Goal: Task Accomplishment & Management: Manage account settings

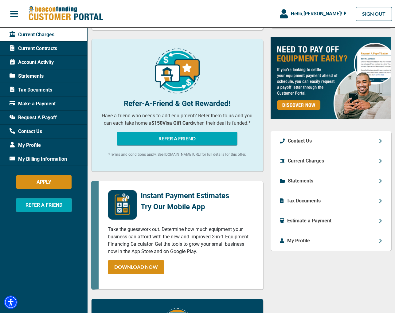
scroll to position [173, 0]
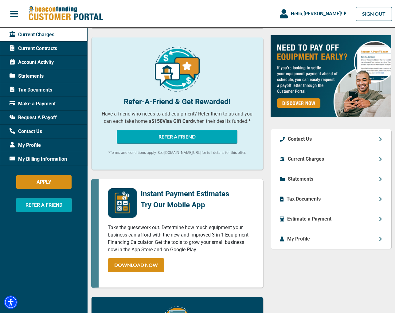
click at [303, 218] on p "Estimate a Payment" at bounding box center [309, 218] width 44 height 7
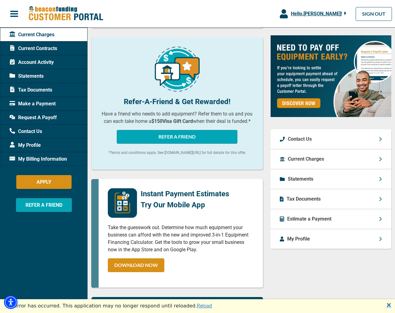
click at [29, 144] on span "My Profile" at bounding box center [25, 144] width 31 height 7
click at [23, 145] on span "My Profile" at bounding box center [25, 144] width 31 height 7
click at [33, 146] on span "My Profile" at bounding box center [25, 144] width 31 height 7
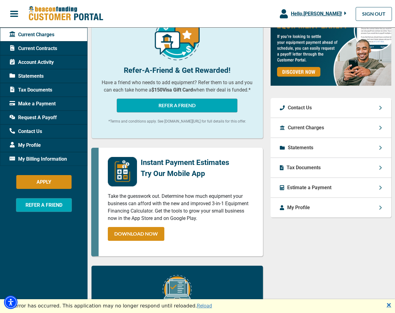
scroll to position [205, 0]
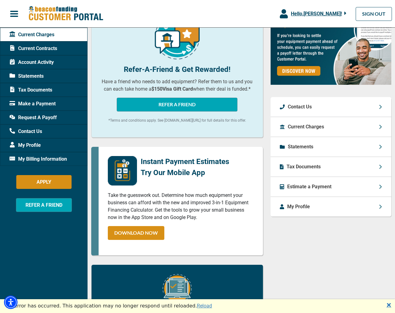
click at [38, 90] on span "Tax Documents" at bounding box center [31, 89] width 43 height 7
click at [11, 90] on icon at bounding box center [12, 90] width 4 height 6
click at [38, 89] on span "Tax Documents" at bounding box center [31, 89] width 43 height 7
click at [34, 77] on span "Statements" at bounding box center [27, 75] width 34 height 7
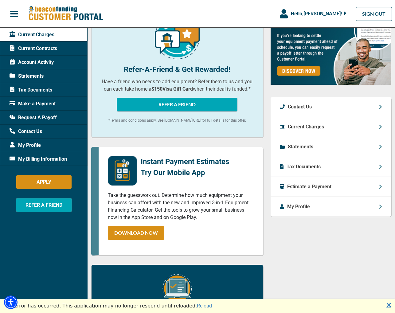
click at [22, 74] on span "Statements" at bounding box center [27, 75] width 34 height 7
click at [36, 76] on span "Statements" at bounding box center [27, 75] width 34 height 7
click at [35, 46] on span "Current Contracts" at bounding box center [34, 48] width 48 height 7
click at [34, 159] on span "My Billing Information" at bounding box center [38, 158] width 57 height 7
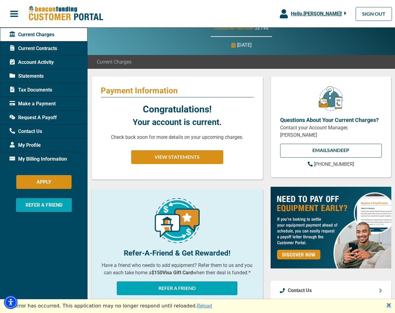
scroll to position [0, 0]
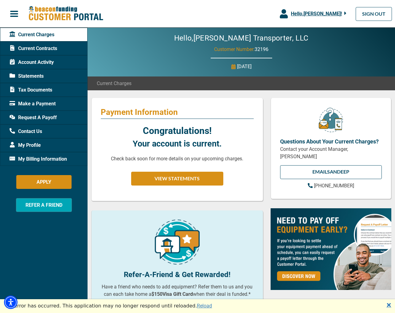
click at [24, 145] on span "My Profile" at bounding box center [25, 144] width 31 height 7
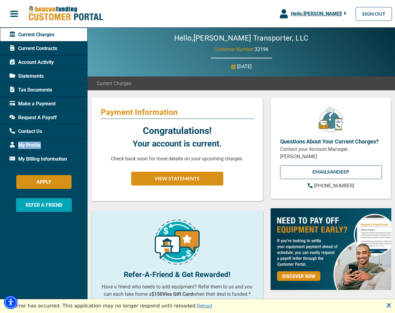
click at [24, 145] on span "My Profile" at bounding box center [25, 144] width 31 height 7
click at [24, 144] on span "My Profile" at bounding box center [25, 144] width 31 height 7
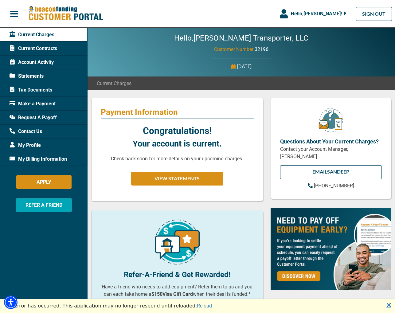
click at [24, 144] on span "My Profile" at bounding box center [25, 144] width 31 height 7
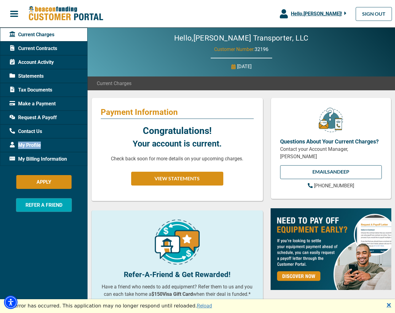
click at [24, 144] on span "My Profile" at bounding box center [25, 144] width 31 height 7
click at [23, 145] on span "My Profile" at bounding box center [25, 144] width 31 height 7
click at [30, 144] on span "My Profile" at bounding box center [25, 144] width 31 height 7
click at [49, 145] on div "My Profile" at bounding box center [43, 145] width 87 height 14
click at [47, 48] on span "Current Contracts" at bounding box center [34, 48] width 48 height 7
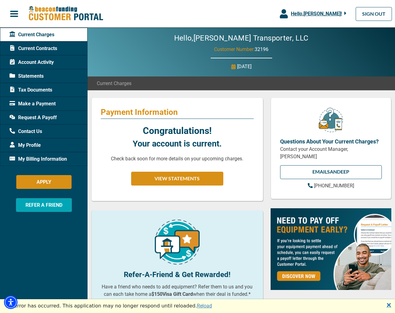
click at [48, 48] on span "Current Contracts" at bounding box center [34, 48] width 48 height 7
click at [43, 62] on span "Account Activity" at bounding box center [32, 62] width 44 height 7
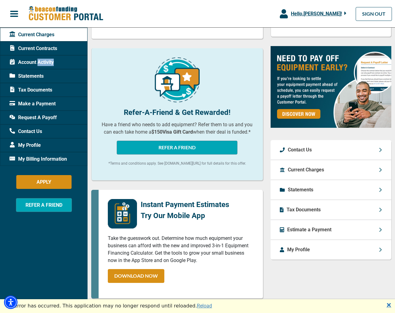
scroll to position [163, 0]
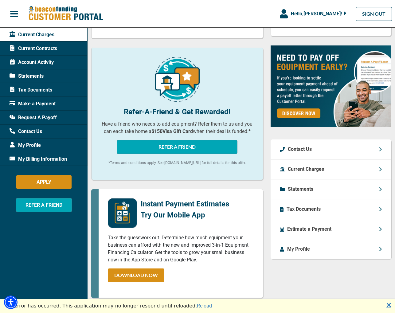
click at [305, 170] on p "Current Charges" at bounding box center [306, 168] width 36 height 7
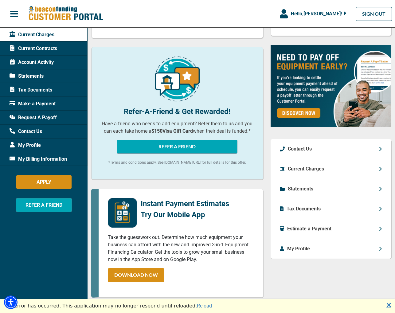
click at [382, 168] on div "Current Charges" at bounding box center [330, 169] width 121 height 20
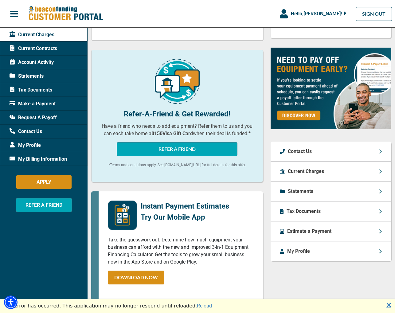
click at [381, 190] on icon at bounding box center [380, 191] width 3 height 5
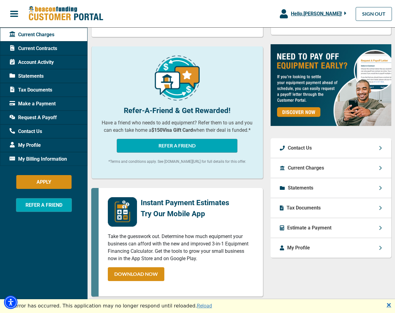
click at [304, 193] on div "Statements" at bounding box center [330, 188] width 121 height 20
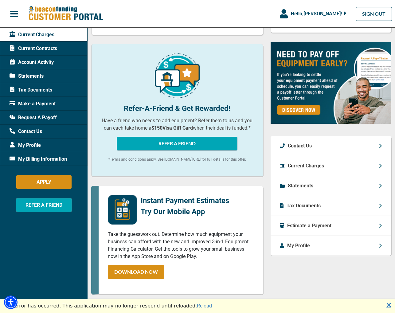
click at [300, 186] on p "Statements" at bounding box center [300, 185] width 25 height 7
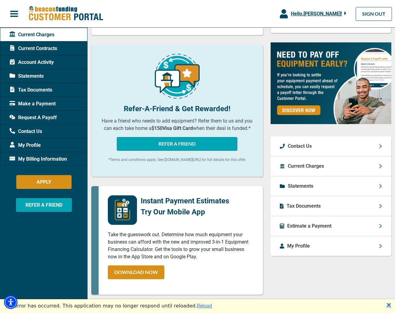
click at [300, 186] on p "Statements" at bounding box center [300, 185] width 25 height 7
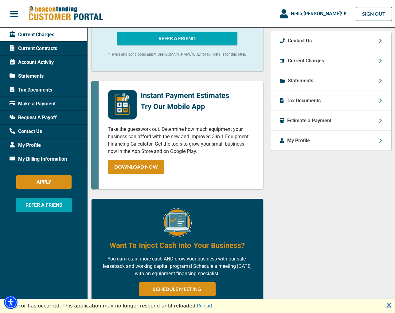
scroll to position [272, 0]
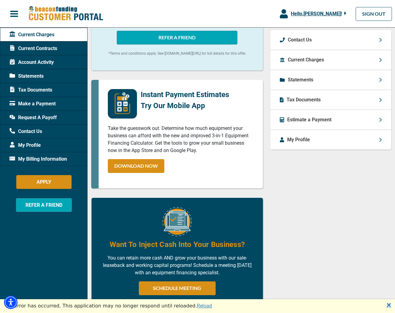
click at [299, 139] on p "My Profile" at bounding box center [298, 139] width 23 height 7
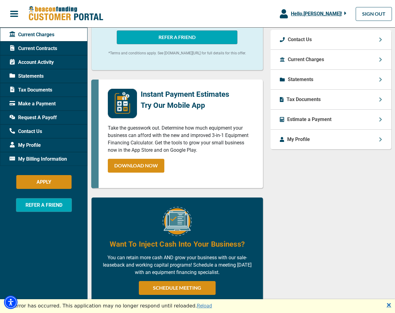
click at [299, 139] on p "My Profile" at bounding box center [298, 139] width 23 height 7
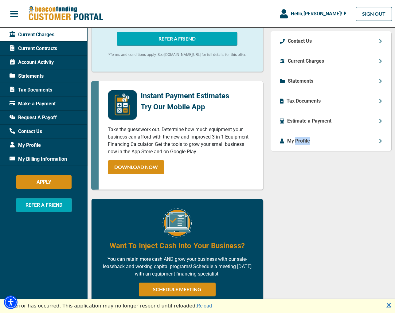
click at [299, 139] on p "My Profile" at bounding box center [298, 140] width 23 height 7
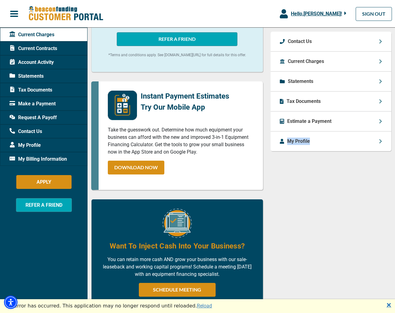
click at [299, 139] on p "My Profile" at bounding box center [298, 140] width 23 height 7
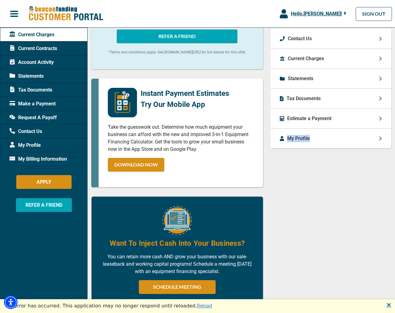
click at [299, 139] on p "My Profile" at bounding box center [298, 138] width 23 height 7
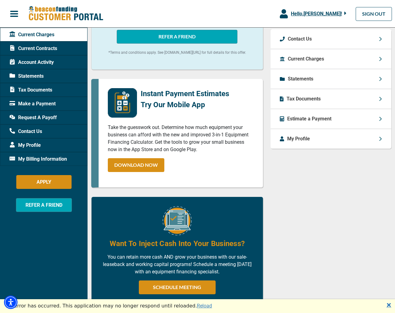
click at [380, 141] on icon at bounding box center [380, 138] width 3 height 5
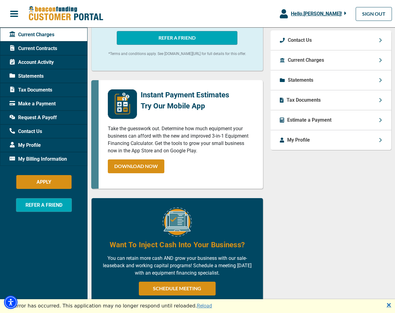
click at [380, 141] on icon at bounding box center [380, 140] width 2 height 4
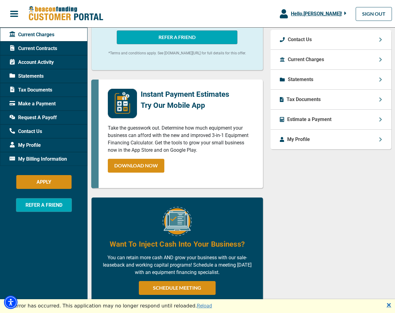
click at [380, 141] on icon at bounding box center [380, 139] width 2 height 4
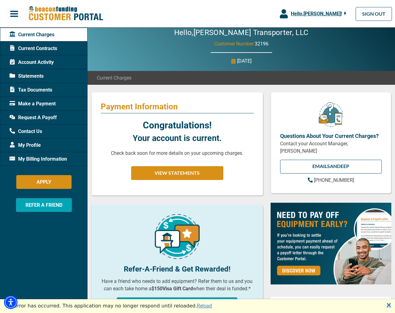
scroll to position [0, 0]
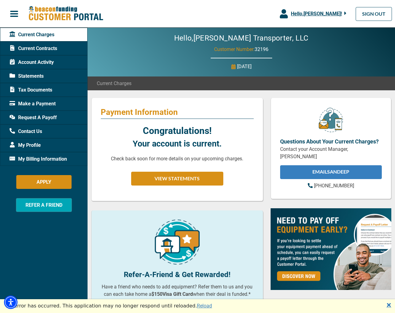
click at [328, 170] on link "EMAIL Sandeep" at bounding box center [331, 172] width 102 height 14
click at [48, 103] on span "Make a Payment" at bounding box center [33, 103] width 46 height 7
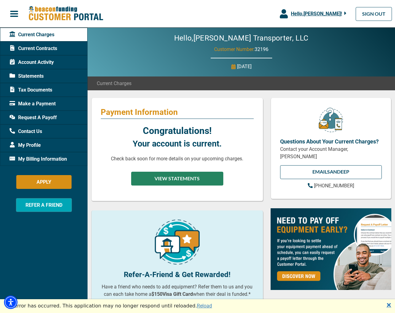
click at [178, 178] on button "VIEW STATEMENTS" at bounding box center [177, 179] width 92 height 14
click at [178, 175] on button "VIEW STATEMENTS" at bounding box center [177, 179] width 92 height 14
click at [178, 178] on button "VIEW STATEMENTS" at bounding box center [177, 179] width 92 height 14
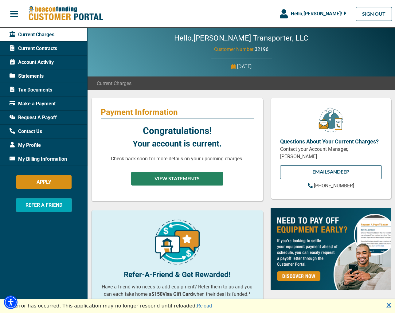
click at [178, 178] on button "VIEW STATEMENTS" at bounding box center [177, 179] width 92 height 14
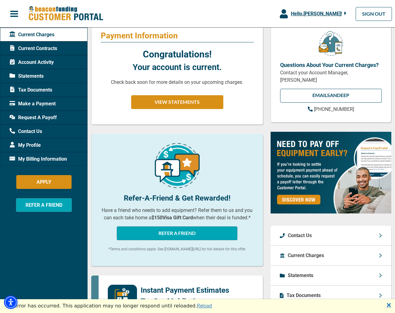
scroll to position [75, 0]
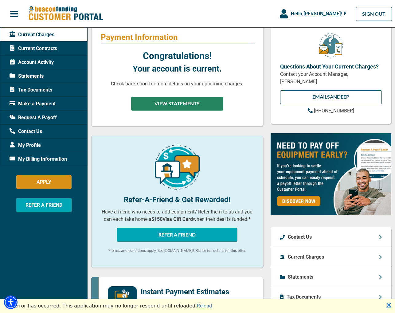
click at [171, 105] on button "VIEW STATEMENTS" at bounding box center [177, 104] width 92 height 14
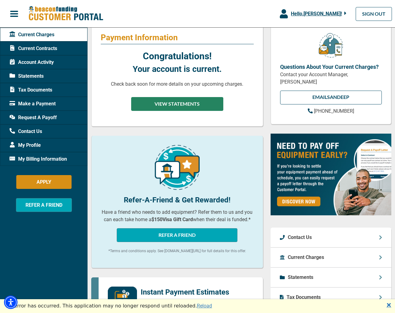
click at [171, 105] on button "VIEW STATEMENTS" at bounding box center [177, 104] width 92 height 14
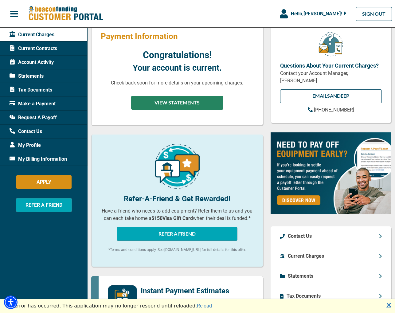
click at [171, 105] on button "VIEW STATEMENTS" at bounding box center [177, 103] width 92 height 14
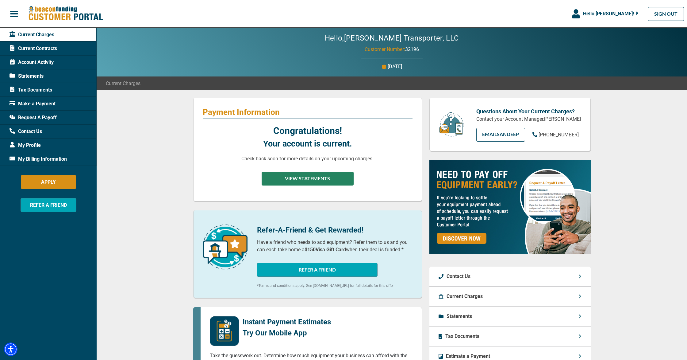
click at [311, 179] on button "VIEW STATEMENTS" at bounding box center [308, 179] width 92 height 14
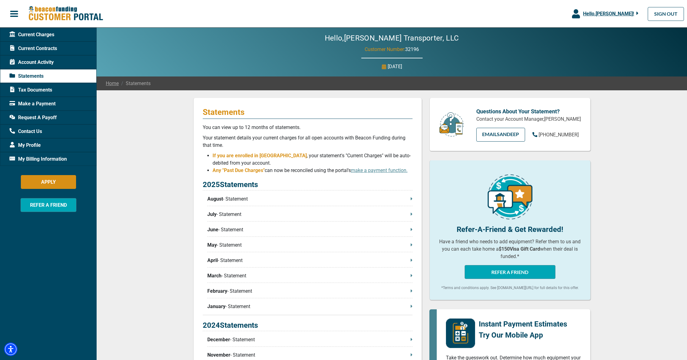
click at [244, 199] on p "August - Statement" at bounding box center [309, 198] width 205 height 7
click at [23, 231] on div "Current Charges Current Contracts Account Activity Statements Tax Documents Mak…" at bounding box center [48, 208] width 97 height 360
click at [42, 157] on span "My Billing Information" at bounding box center [38, 158] width 57 height 7
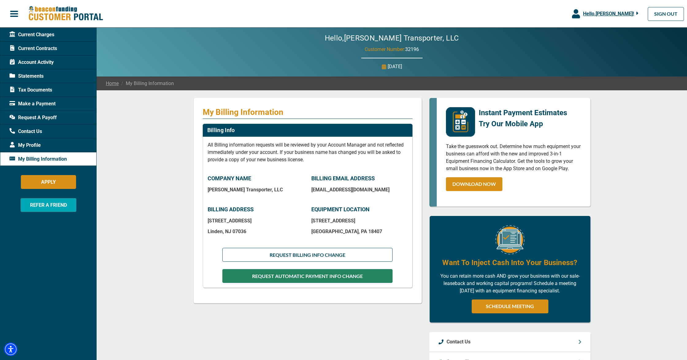
click at [309, 278] on button "REQUEST AUTOMATIC PAYMENT INFO CHANGE" at bounding box center [307, 276] width 170 height 14
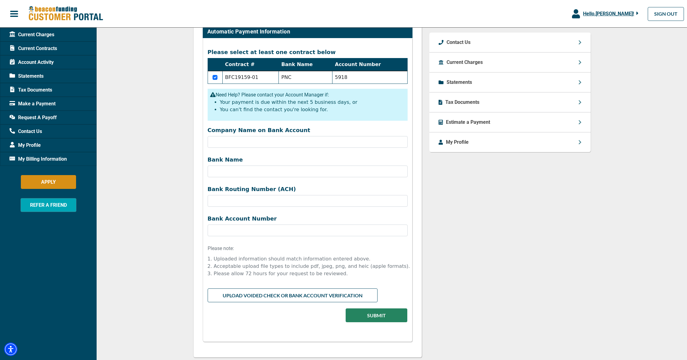
scroll to position [246, 0]
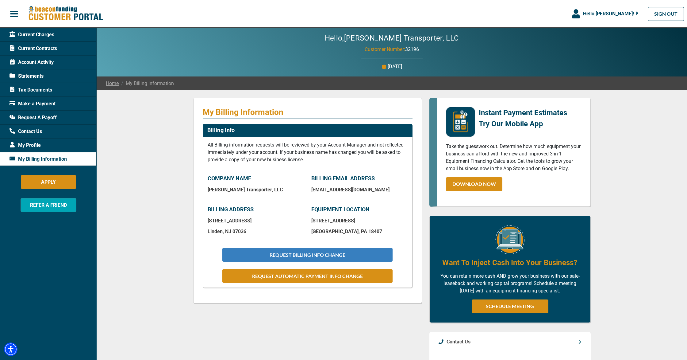
click at [302, 255] on button "REQUEST BILLING INFO CHANGE" at bounding box center [307, 255] width 170 height 14
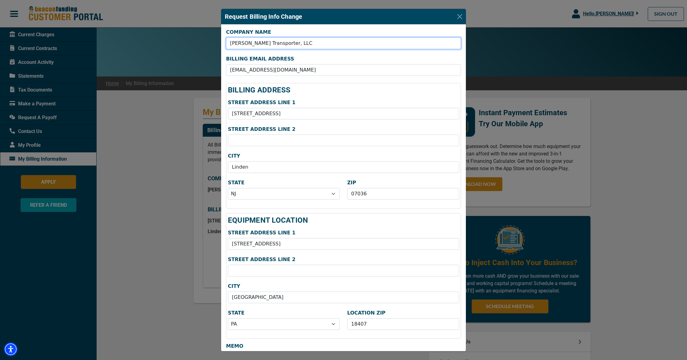
click at [287, 46] on input "[PERSON_NAME] Transporter, LLC" at bounding box center [343, 43] width 235 height 12
type input "[PERSON_NAME] Transporter, LLC; Tow Truck LLC"
click at [394, 201] on div "Request Billing Info Change COMPANY NAME [PERSON_NAME] Transporter, LLC; Tow Tr…" at bounding box center [343, 180] width 687 height 360
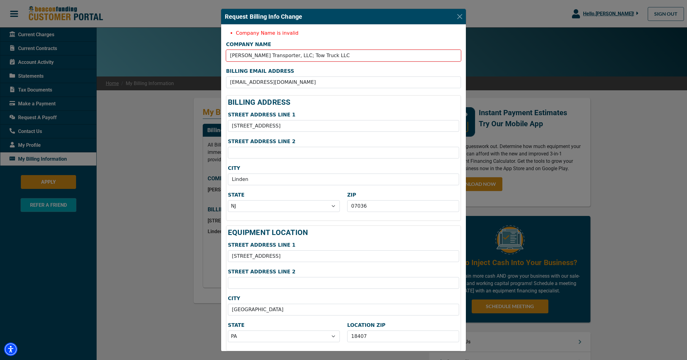
click at [350, 38] on div "Company Name is invalid" at bounding box center [343, 35] width 242 height 12
click at [188, 44] on div "Request Billing Info Change Company Name is invalid COMPANY NAME [PERSON_NAME] …" at bounding box center [343, 180] width 687 height 360
click at [394, 17] on button "Close" at bounding box center [460, 17] width 10 height 10
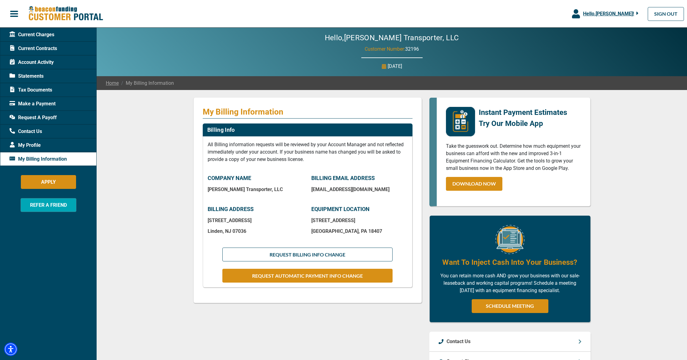
scroll to position [1, 0]
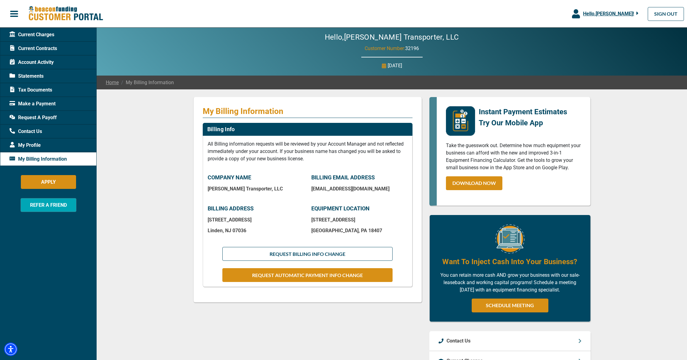
click at [41, 118] on span "Request A Payoff" at bounding box center [33, 117] width 47 height 7
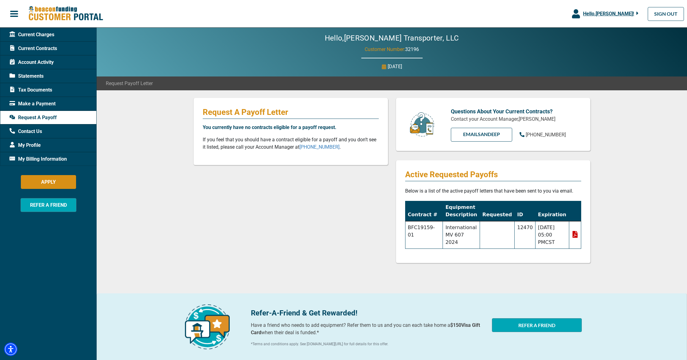
scroll to position [1, 0]
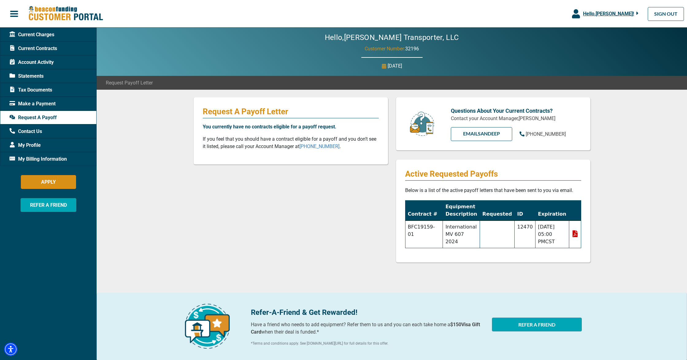
click at [42, 89] on span "Tax Documents" at bounding box center [31, 89] width 43 height 7
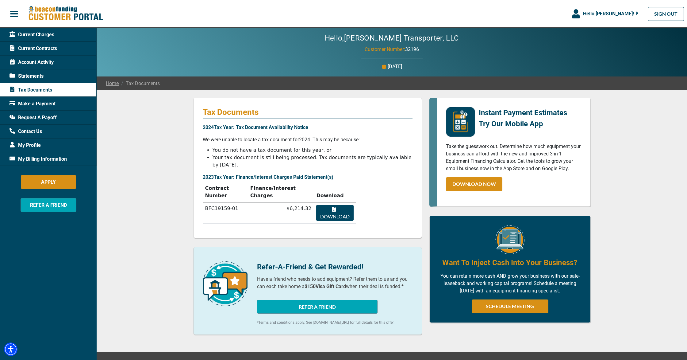
click at [41, 34] on span "Current Charges" at bounding box center [32, 34] width 45 height 7
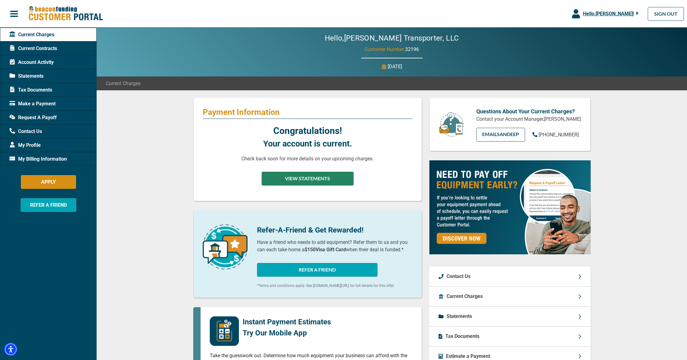
click at [303, 179] on button "VIEW STATEMENTS" at bounding box center [308, 179] width 92 height 14
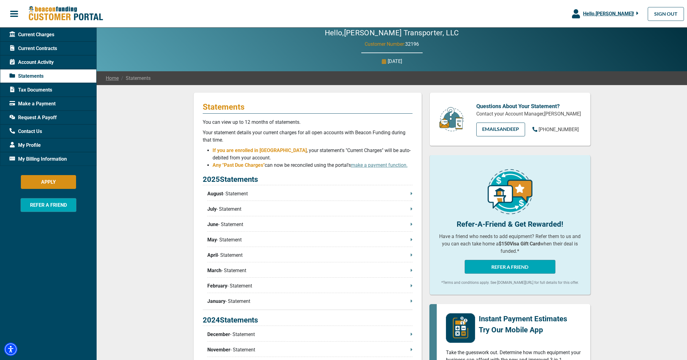
scroll to position [5, 0]
click at [40, 35] on span "Current Charges" at bounding box center [32, 34] width 45 height 7
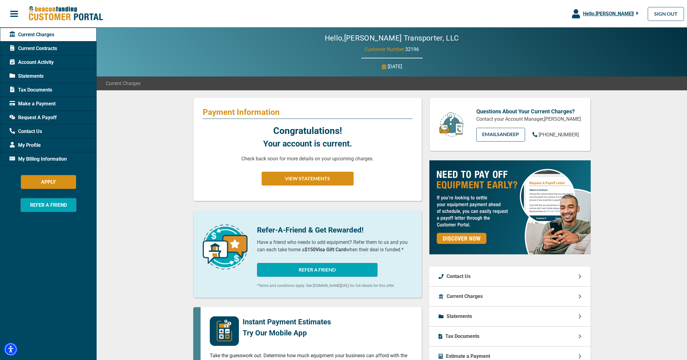
scroll to position [0, 0]
click at [317, 177] on button "VIEW STATEMENTS" at bounding box center [308, 178] width 92 height 14
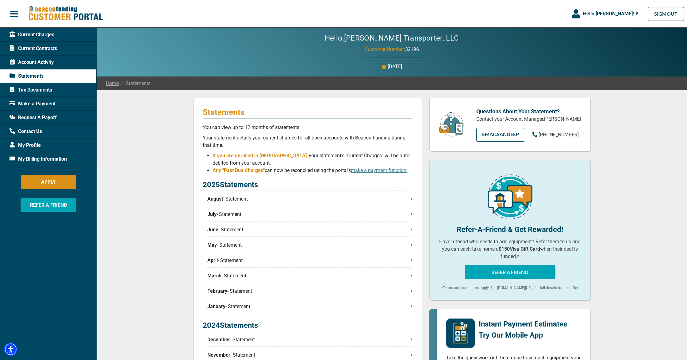
scroll to position [6, 0]
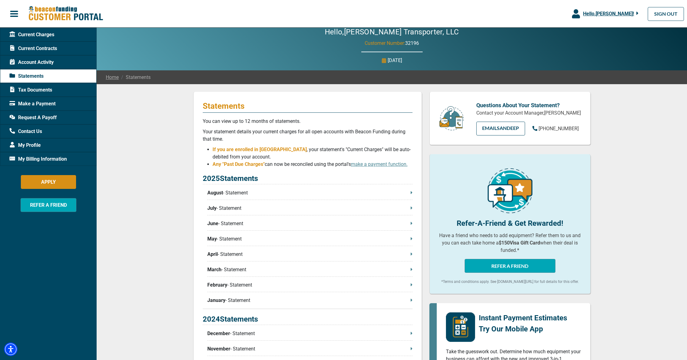
click at [51, 205] on button "REFER A FRIEND" at bounding box center [49, 205] width 56 height 14
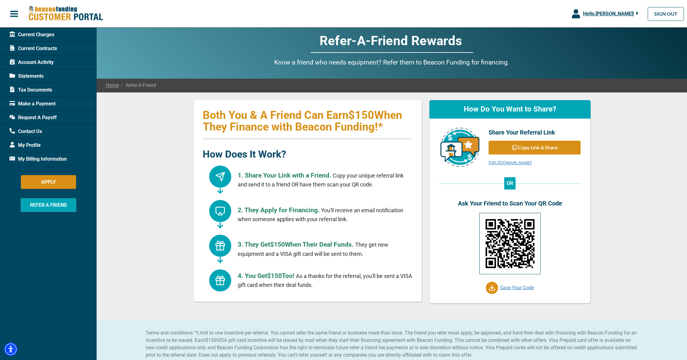
scroll to position [6, 0]
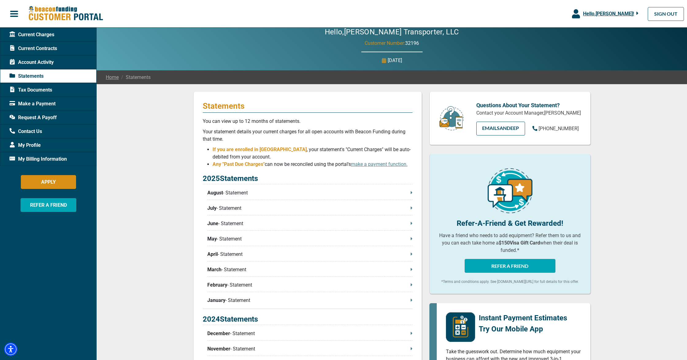
scroll to position [0, 0]
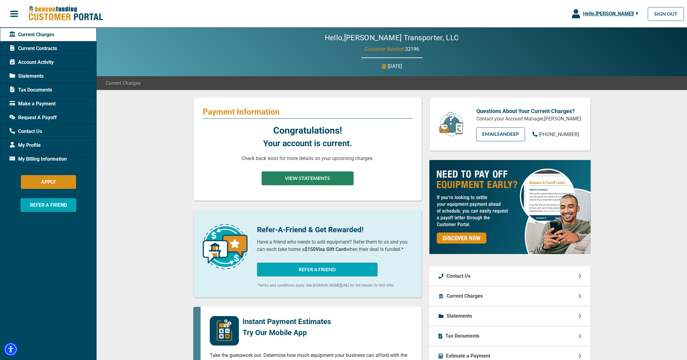
click at [311, 179] on button "VIEW STATEMENTS" at bounding box center [308, 178] width 92 height 14
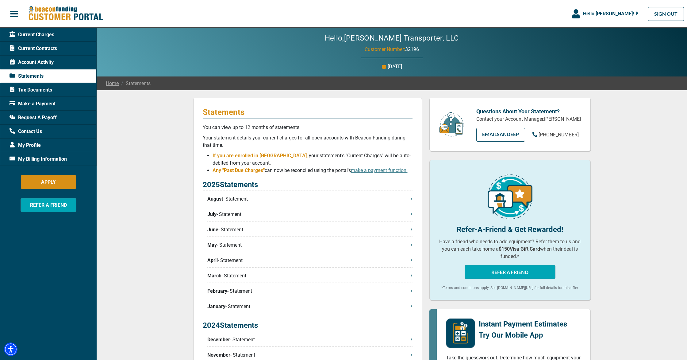
scroll to position [0, 0]
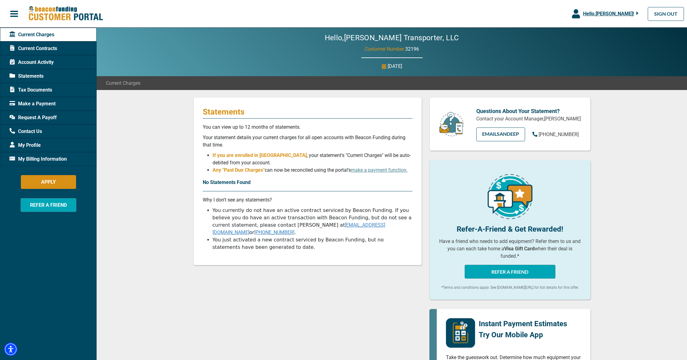
scroll to position [5, 0]
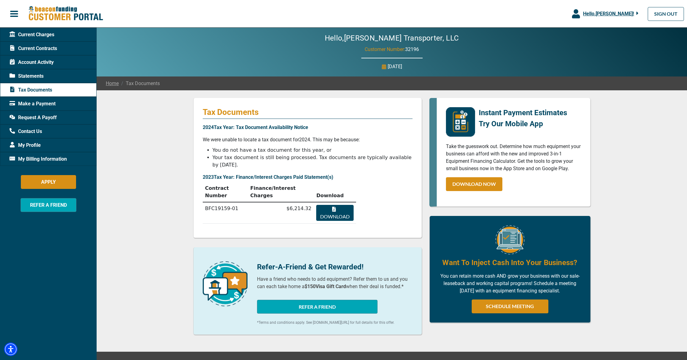
scroll to position [1, 0]
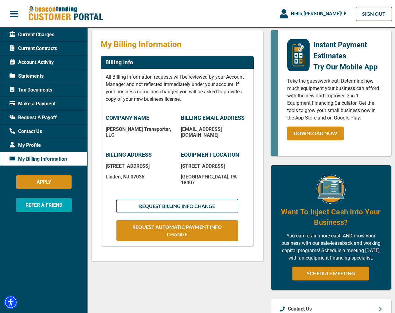
scroll to position [69, 0]
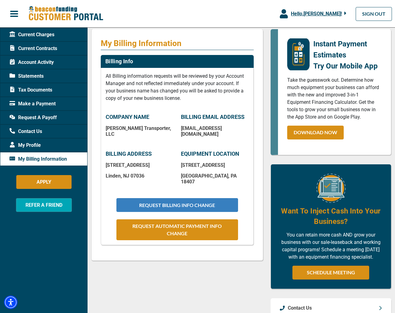
click at [179, 198] on button "REQUEST BILLING INFO CHANGE" at bounding box center [177, 205] width 122 height 14
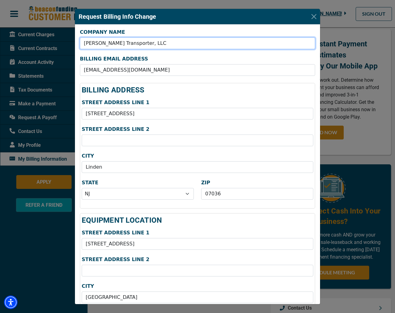
click at [139, 44] on input "[PERSON_NAME] Transporter, LLC" at bounding box center [197, 43] width 235 height 12
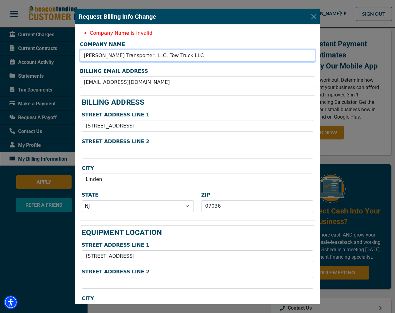
click at [137, 56] on input "[PERSON_NAME] Transporter, LLC; Tow Truck LLC" at bounding box center [197, 56] width 235 height 12
type input "Tow Truck LLC"
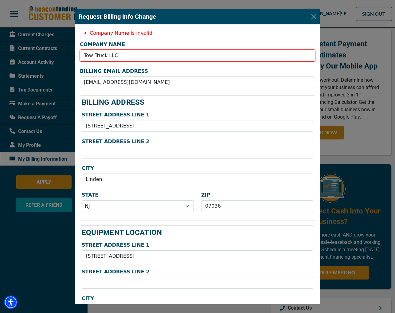
click at [382, 40] on div "Request Billing Info Change Company Name is invalid COMPANY NAME Tow Truck LLC …" at bounding box center [197, 156] width 395 height 313
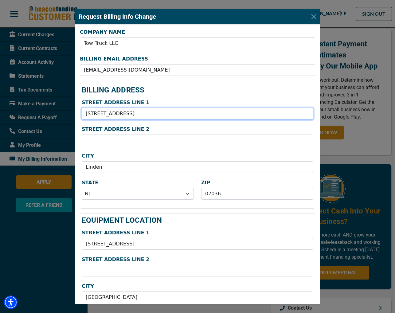
click at [128, 114] on input "[STREET_ADDRESS]" at bounding box center [197, 114] width 231 height 12
type input "6"
type input "&"
type input "72"
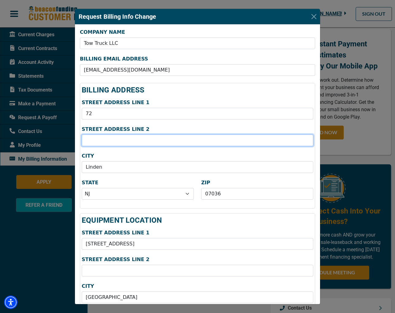
type input "Park St"
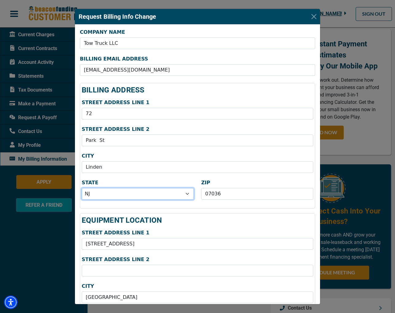
select select "40"
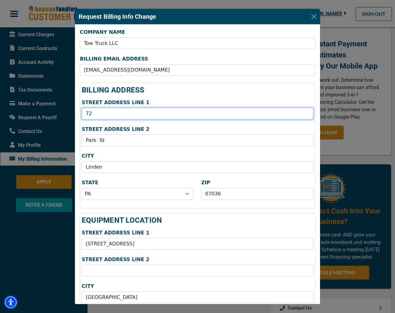
type input "72"
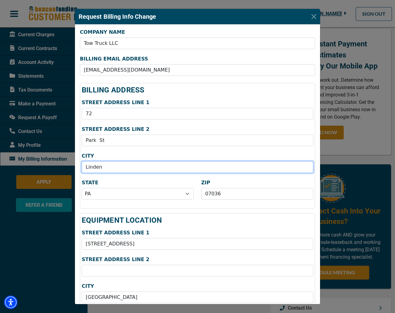
click at [107, 166] on input "Linden" at bounding box center [197, 167] width 231 height 12
type input "L"
type input "[GEOGRAPHIC_DATA]"
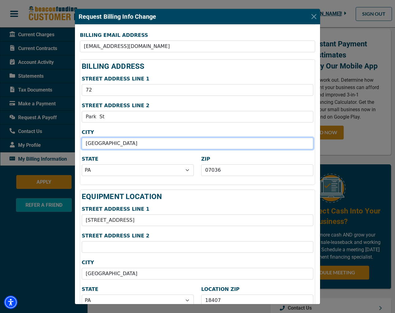
scroll to position [24, 0]
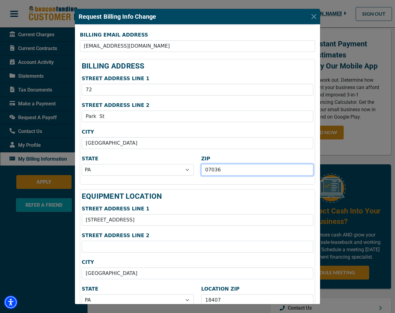
click at [223, 172] on input "07036" at bounding box center [257, 170] width 112 height 12
type input "0"
type input "18407"
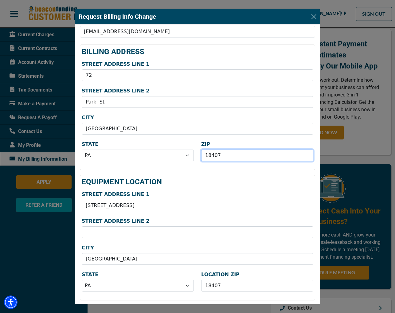
scroll to position [38, 0]
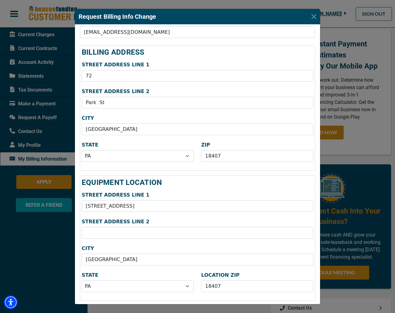
click at [387, 123] on div "Request Billing Info Change COMPANY NAME Tow Truck LLC BILLING EMAIL ADDRESS [E…" at bounding box center [197, 156] width 395 height 313
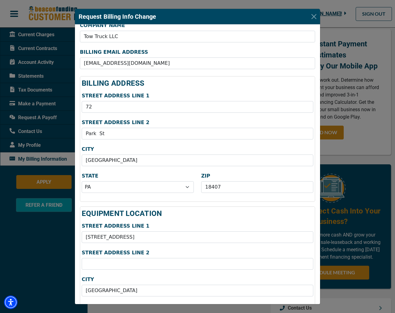
scroll to position [3, 0]
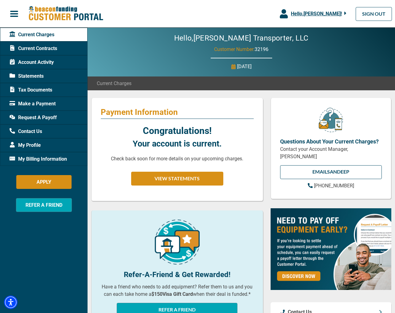
scroll to position [0, 0]
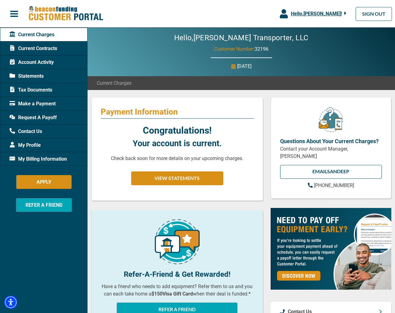
click at [41, 49] on span "Current Contracts" at bounding box center [34, 48] width 48 height 7
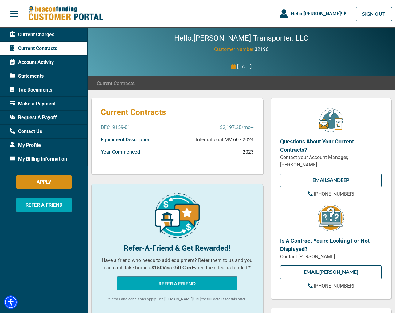
click at [135, 140] on p "Equipment Description" at bounding box center [126, 139] width 50 height 7
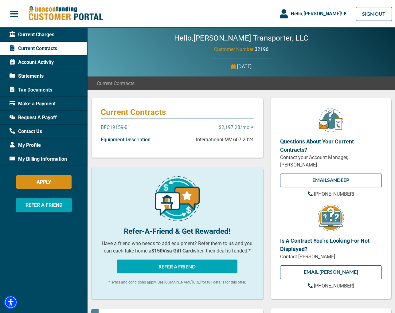
click at [135, 140] on p "Equipment Description" at bounding box center [126, 139] width 50 height 7
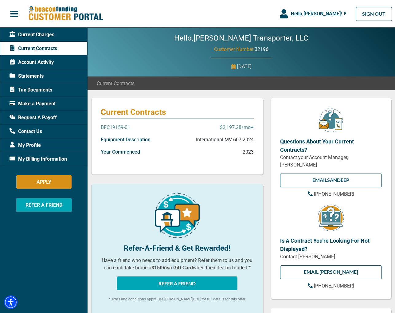
click at [42, 62] on span "Account Activity" at bounding box center [32, 62] width 44 height 7
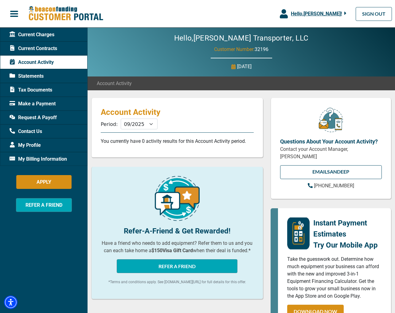
click at [41, 76] on span "Statements" at bounding box center [27, 75] width 34 height 7
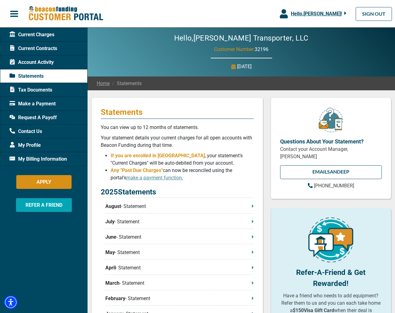
click at [40, 91] on span "Tax Documents" at bounding box center [31, 89] width 43 height 7
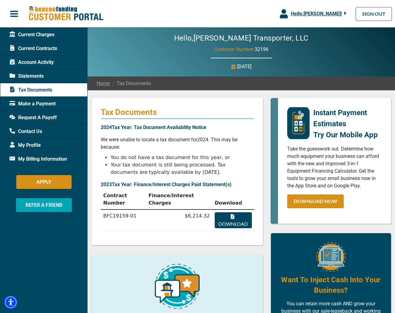
click at [29, 145] on span "My Profile" at bounding box center [25, 144] width 31 height 7
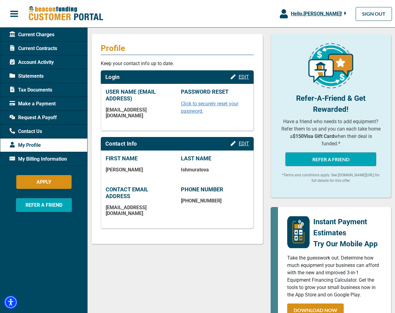
scroll to position [65, 0]
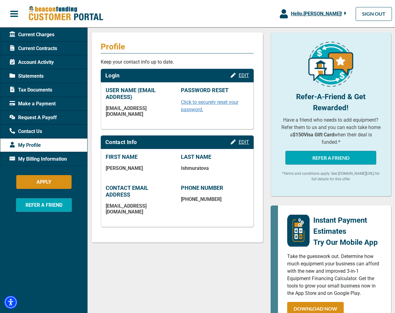
click at [39, 159] on span "My Billing Information" at bounding box center [38, 158] width 57 height 7
